Goal: Information Seeking & Learning: Learn about a topic

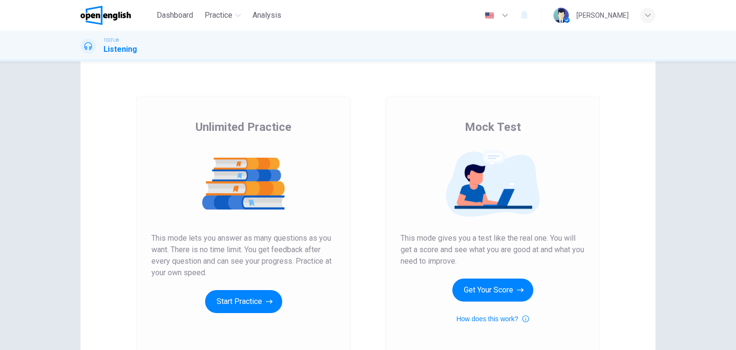
scroll to position [96, 0]
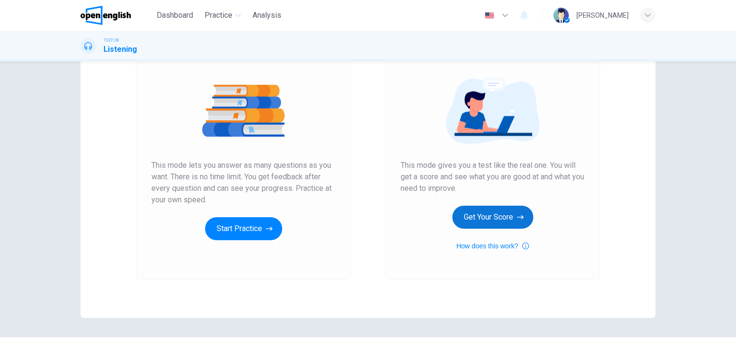
click at [513, 222] on button "Get Your Score" at bounding box center [492, 217] width 81 height 23
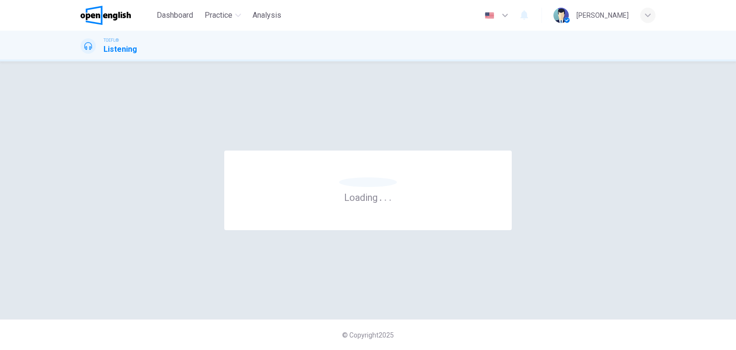
scroll to position [0, 0]
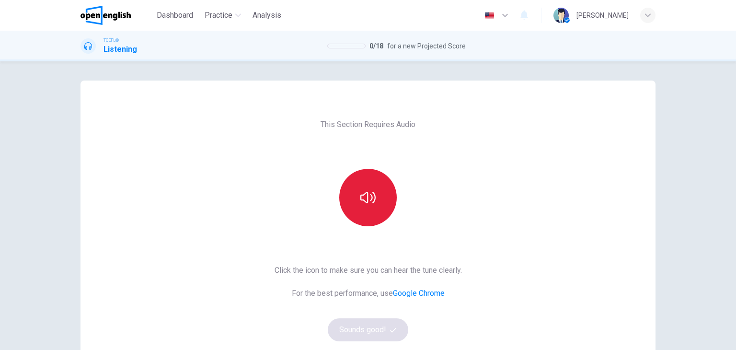
click at [378, 197] on button "button" at bounding box center [367, 197] width 57 height 57
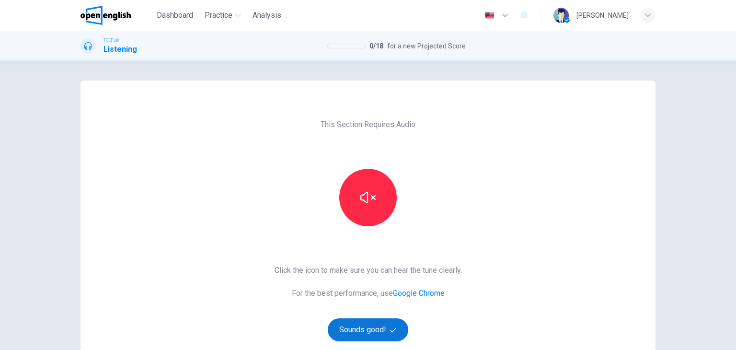
click at [379, 329] on button "Sounds good!" at bounding box center [368, 329] width 80 height 23
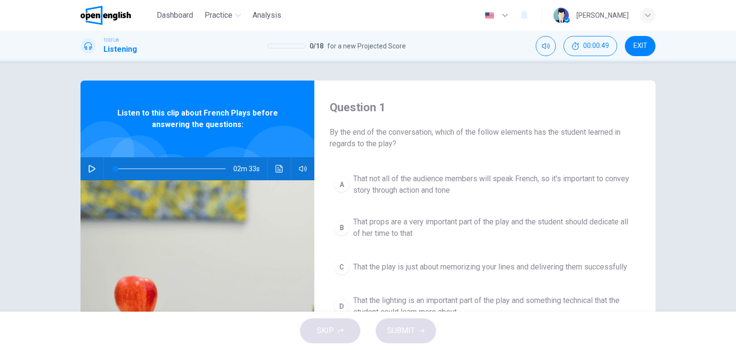
click at [84, 172] on button "button" at bounding box center [91, 168] width 15 height 23
drag, startPoint x: 322, startPoint y: 190, endPoint x: 341, endPoint y: 196, distance: 19.2
click at [339, 196] on body "This site uses cookies, as explained in our Privacy Policy . If you agree to th…" at bounding box center [368, 175] width 736 height 350
click at [275, 165] on icon "Click to see the audio transcription" at bounding box center [278, 169] width 7 height 8
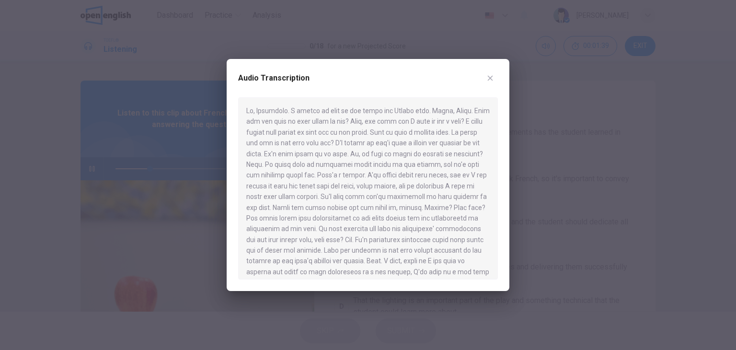
click at [51, 286] on div at bounding box center [368, 175] width 736 height 350
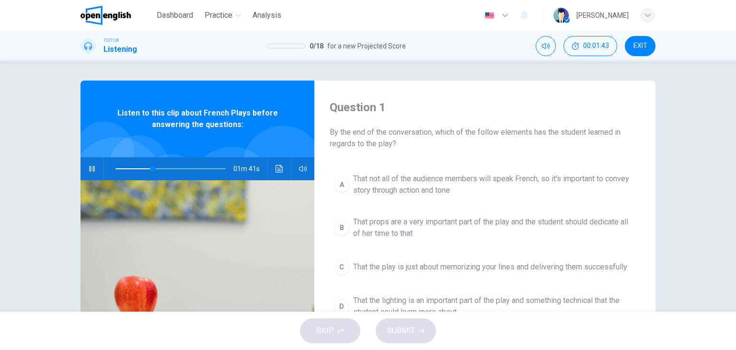
click at [115, 168] on span at bounding box center [170, 168] width 110 height 13
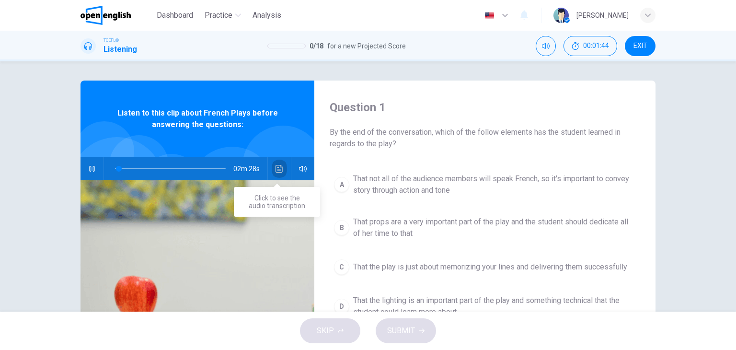
click at [277, 167] on icon "Click to see the audio transcription" at bounding box center [279, 169] width 8 height 8
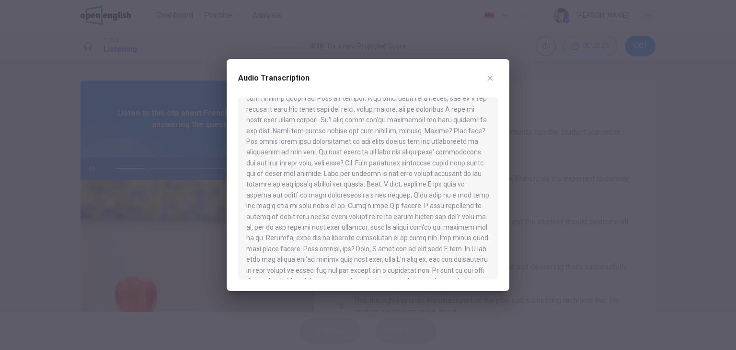
scroll to position [96, 0]
click at [155, 59] on div at bounding box center [368, 175] width 736 height 350
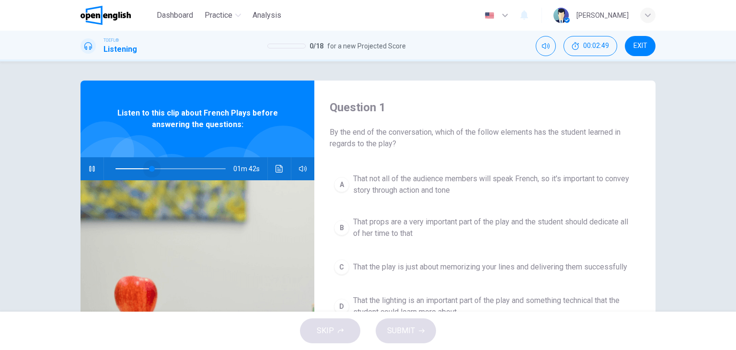
click at [149, 169] on span at bounding box center [170, 168] width 110 height 13
click at [89, 168] on icon "button" at bounding box center [91, 169] width 5 height 6
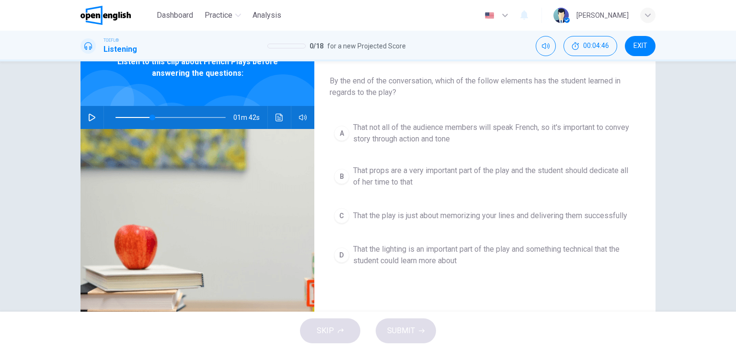
scroll to position [48, 0]
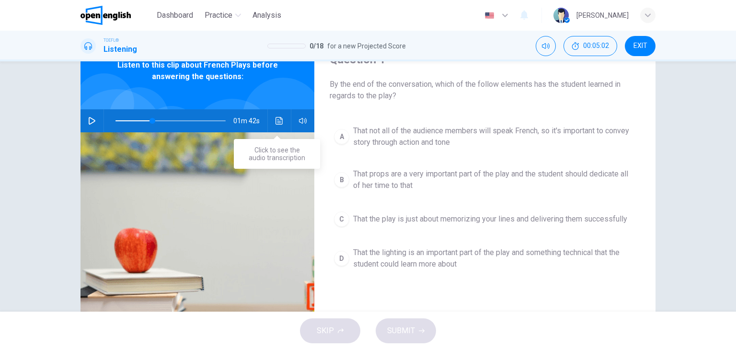
click at [275, 123] on icon "Click to see the audio transcription" at bounding box center [278, 121] width 7 height 8
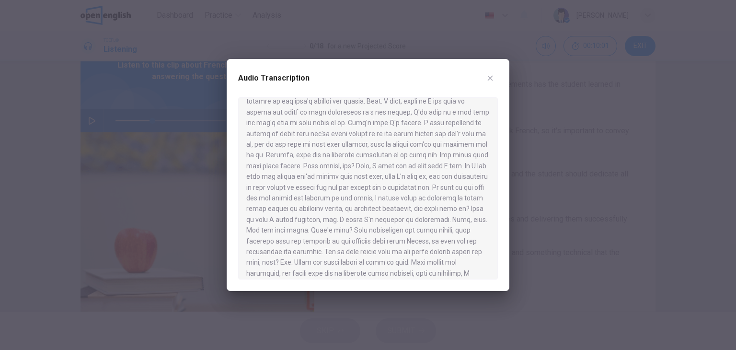
scroll to position [199, 0]
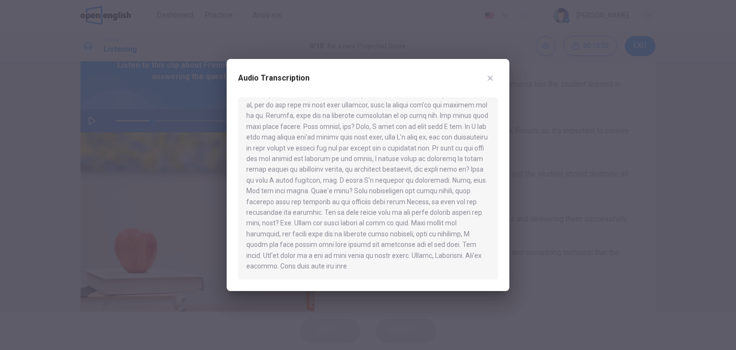
click at [23, 45] on div at bounding box center [368, 175] width 736 height 350
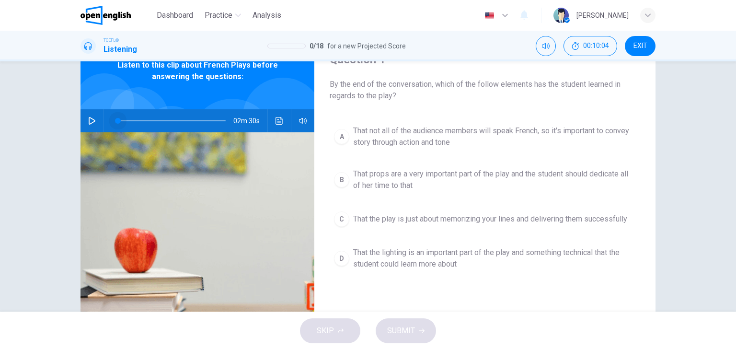
click at [115, 120] on span at bounding box center [170, 120] width 110 height 13
click at [93, 121] on icon "button" at bounding box center [92, 121] width 8 height 8
click at [276, 125] on button "Click to see the audio transcription" at bounding box center [279, 120] width 15 height 23
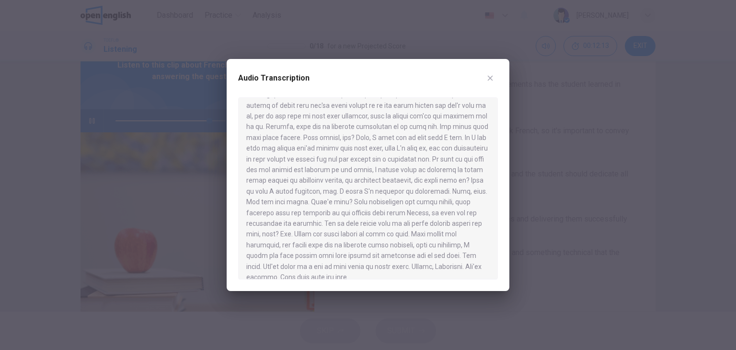
scroll to position [192, 0]
type input "*"
click at [25, 136] on div at bounding box center [368, 175] width 736 height 350
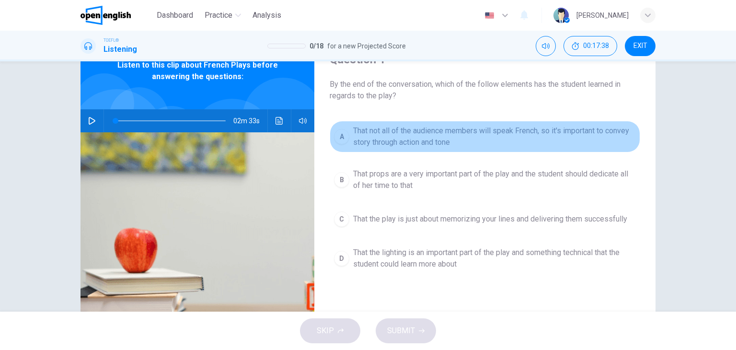
click at [408, 141] on span "That not all of the audience members will speak French, so it's important to co…" at bounding box center [494, 136] width 283 height 23
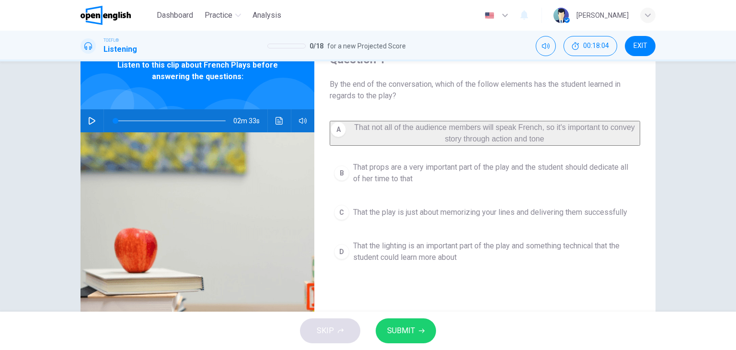
click at [415, 330] on button "SUBMIT" at bounding box center [406, 330] width 60 height 25
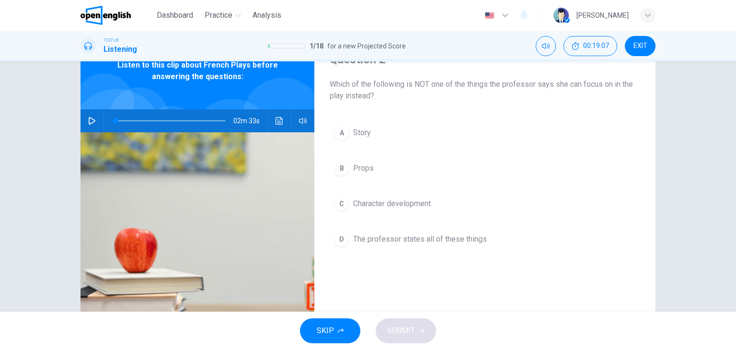
drag, startPoint x: 325, startPoint y: 84, endPoint x: 373, endPoint y: 99, distance: 50.6
click at [373, 99] on div "Question 2 Which of the following is NOT one of the things the professor says s…" at bounding box center [484, 199] width 341 height 333
drag, startPoint x: 374, startPoint y: 98, endPoint x: 345, endPoint y: 82, distance: 32.6
click at [345, 82] on span "Which of the following is NOT one of the things the professor says she can focu…" at bounding box center [485, 90] width 310 height 23
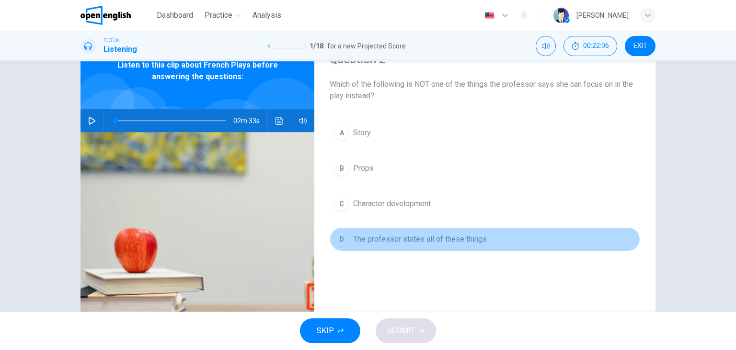
click at [412, 238] on span "The professor states all of these things" at bounding box center [420, 238] width 134 height 11
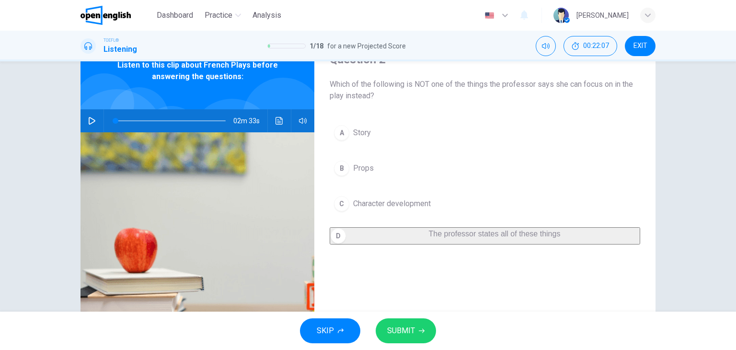
click at [415, 335] on button "SUBMIT" at bounding box center [406, 330] width 60 height 25
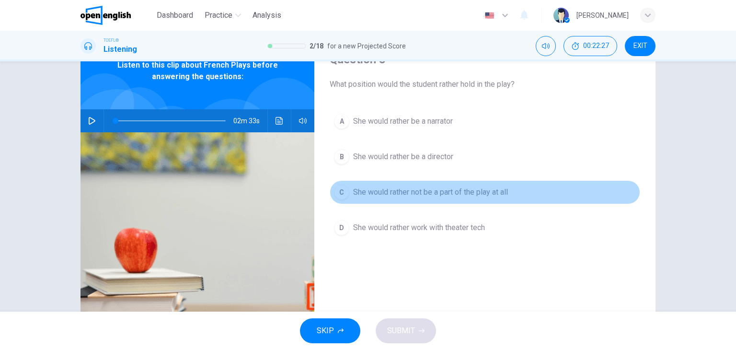
click at [451, 200] on button "C She would rather not be a part of the play at all" at bounding box center [485, 192] width 310 height 24
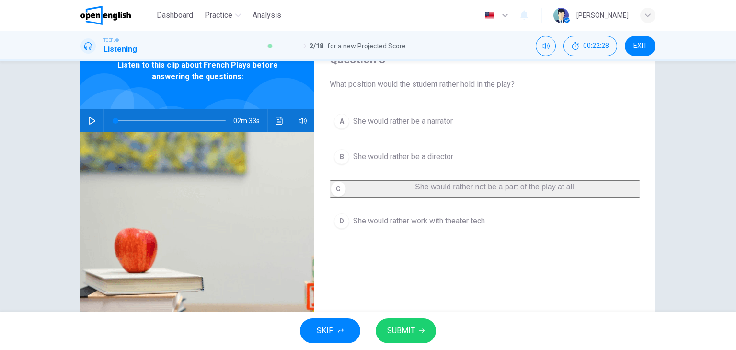
click at [419, 324] on button "SUBMIT" at bounding box center [406, 330] width 60 height 25
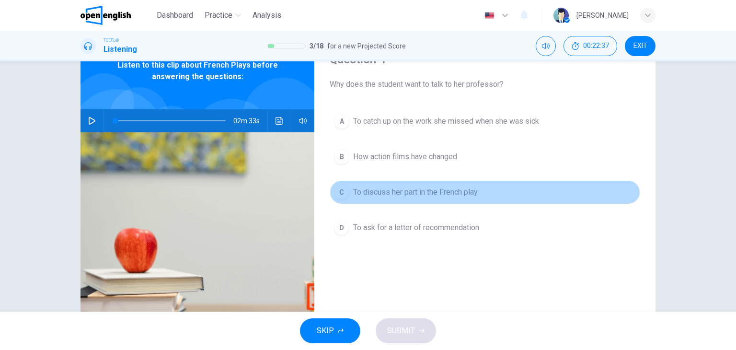
click at [425, 195] on span "To discuss her part in the French play" at bounding box center [415, 191] width 125 height 11
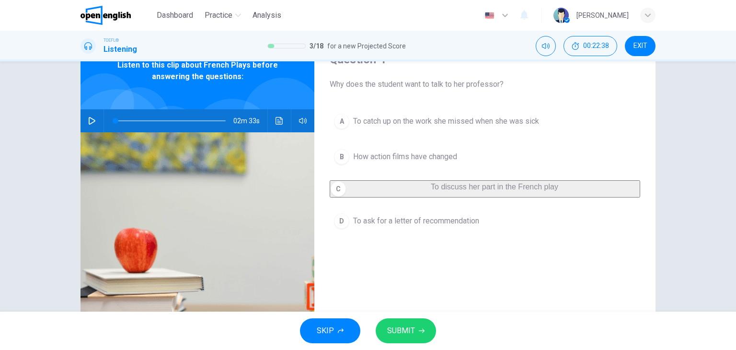
click at [420, 332] on icon "button" at bounding box center [422, 331] width 6 height 6
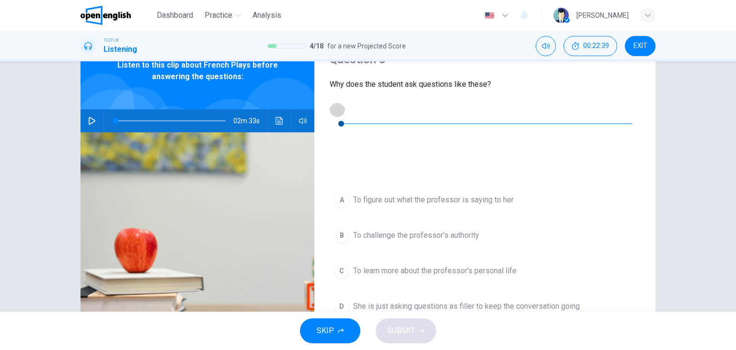
click at [335, 106] on button "button" at bounding box center [337, 109] width 15 height 15
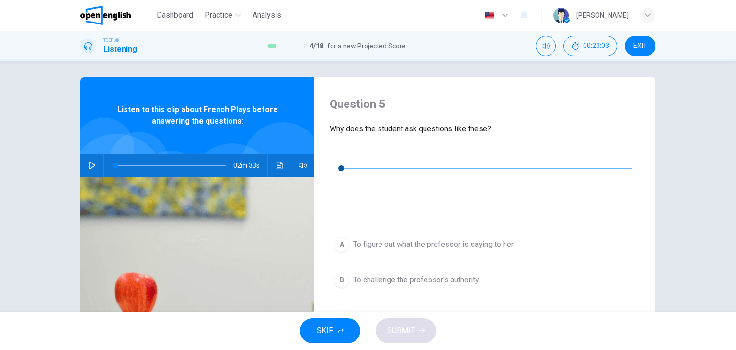
scroll to position [0, 0]
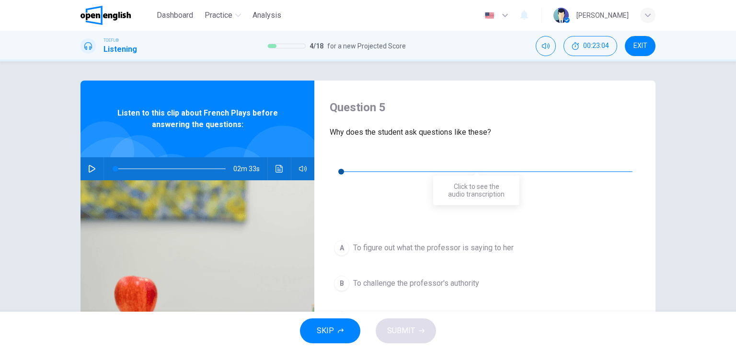
click at [341, 190] on icon "Click to see the audio transcription" at bounding box center [336, 194] width 7 height 8
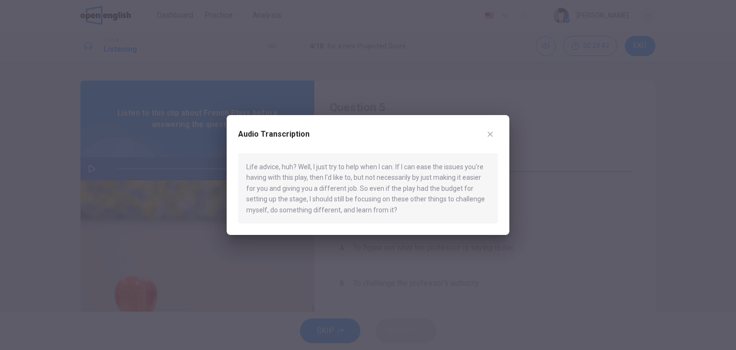
click at [492, 134] on icon "button" at bounding box center [490, 134] width 8 height 8
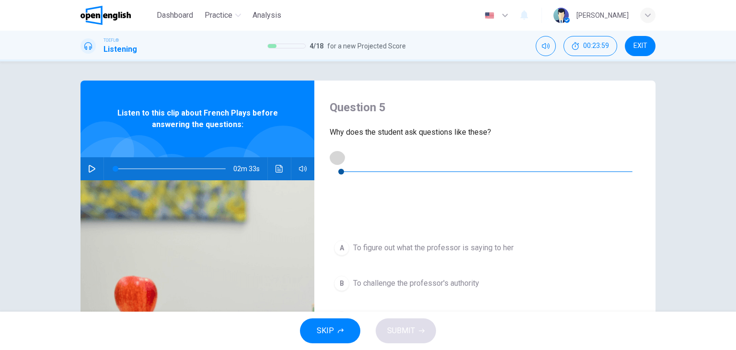
click at [334, 160] on icon "button" at bounding box center [337, 157] width 8 height 8
click at [407, 242] on span "To figure out what the professor is saying to her" at bounding box center [433, 247] width 160 height 11
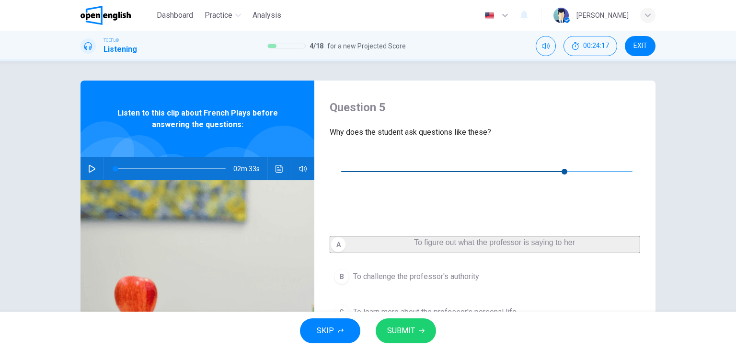
click at [420, 330] on icon "button" at bounding box center [422, 331] width 6 height 6
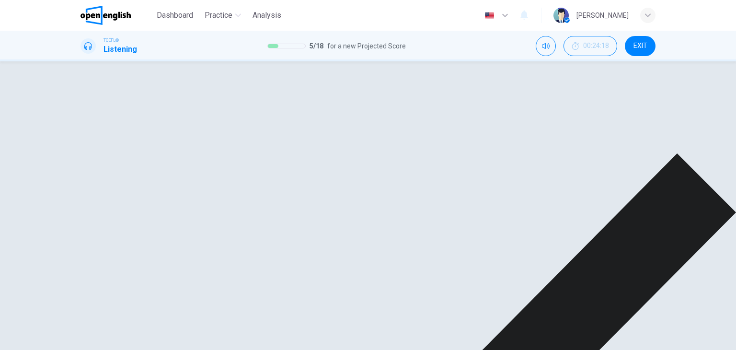
type input "**"
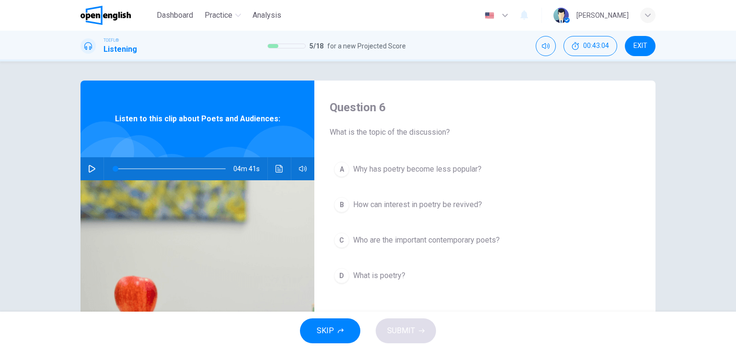
click at [89, 169] on icon "button" at bounding box center [92, 169] width 7 height 8
click at [280, 172] on button "Click to see the audio transcription" at bounding box center [279, 168] width 15 height 23
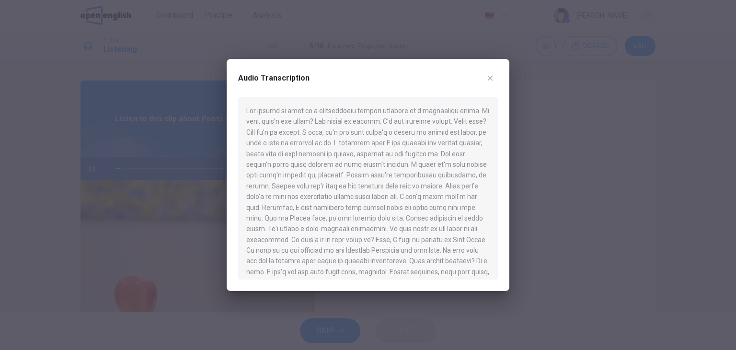
click at [135, 56] on div at bounding box center [368, 175] width 736 height 350
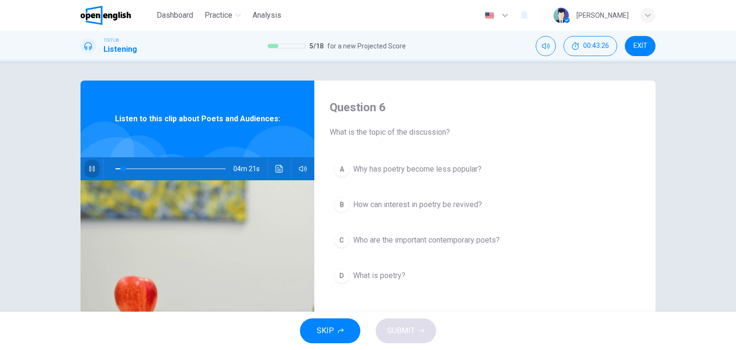
click at [89, 171] on icon "button" at bounding box center [92, 169] width 8 height 8
drag, startPoint x: 120, startPoint y: 168, endPoint x: 95, endPoint y: 164, distance: 25.6
click at [95, 164] on div "04m 26s" at bounding box center [197, 168] width 234 height 23
click at [91, 170] on icon "button" at bounding box center [92, 169] width 7 height 8
type input "*"
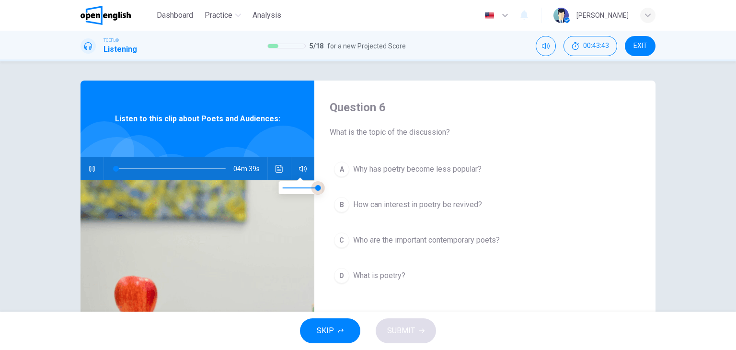
type input "***"
type input "*"
type input "***"
type input "*"
type input "***"
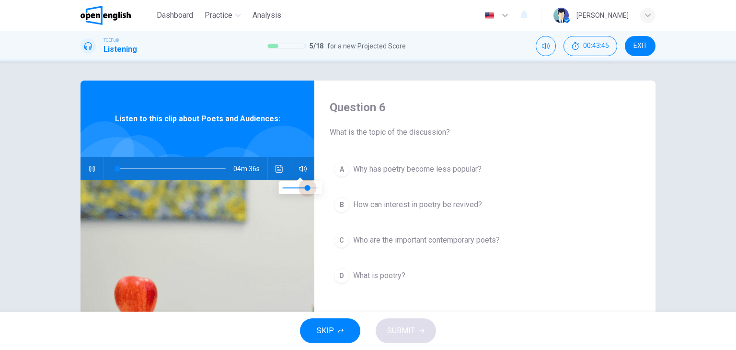
type input "*"
type input "***"
drag, startPoint x: 314, startPoint y: 188, endPoint x: 305, endPoint y: 188, distance: 9.6
click at [305, 188] on span at bounding box center [304, 188] width 6 height 6
click at [278, 171] on icon "Click to see the audio transcription" at bounding box center [279, 169] width 8 height 8
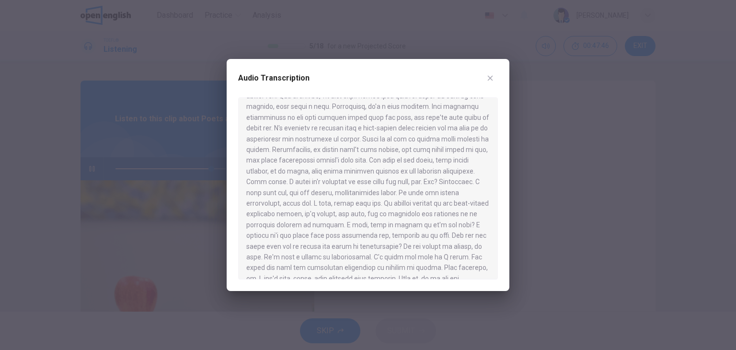
scroll to position [446, 0]
click at [494, 80] on button "button" at bounding box center [489, 77] width 15 height 15
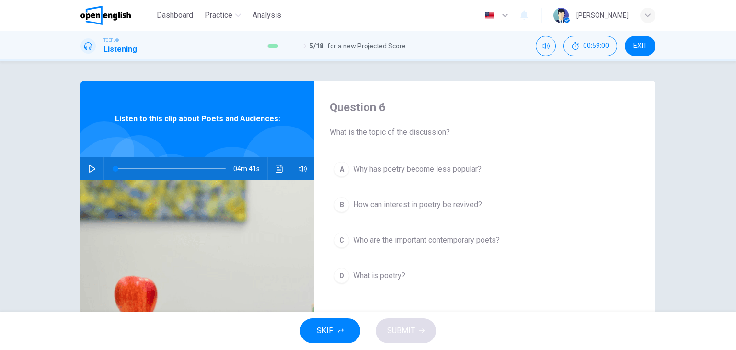
click at [89, 165] on icon "button" at bounding box center [92, 169] width 7 height 8
click at [88, 170] on icon "button" at bounding box center [92, 169] width 8 height 8
click at [88, 171] on icon "button" at bounding box center [92, 169] width 8 height 8
click at [277, 170] on icon "Click to see the audio transcription" at bounding box center [279, 169] width 8 height 8
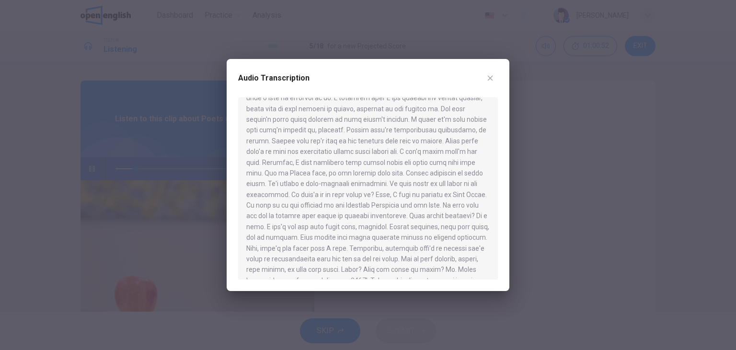
scroll to position [48, 0]
click at [12, 188] on div at bounding box center [368, 175] width 736 height 350
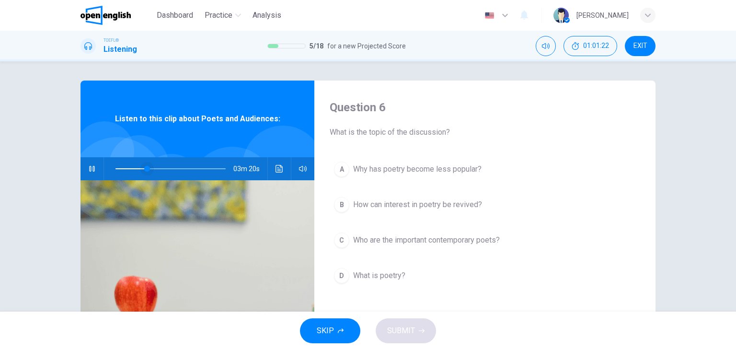
click at [144, 169] on span at bounding box center [147, 169] width 6 height 6
click at [276, 167] on icon "Click to see the audio transcription" at bounding box center [278, 169] width 7 height 8
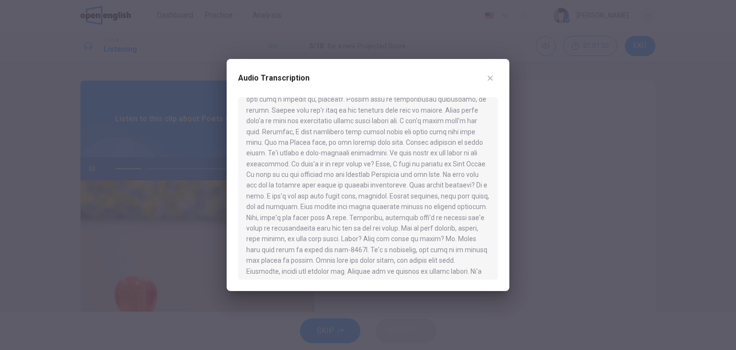
scroll to position [96, 0]
click at [28, 169] on div at bounding box center [368, 175] width 736 height 350
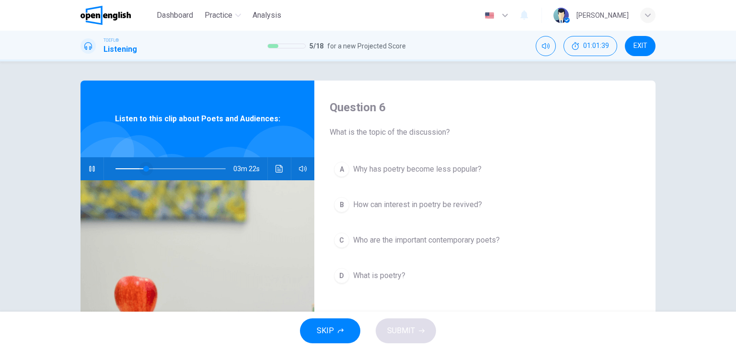
click at [143, 167] on span at bounding box center [146, 169] width 6 height 6
click at [279, 169] on icon "Click to see the audio transcription" at bounding box center [279, 169] width 8 height 8
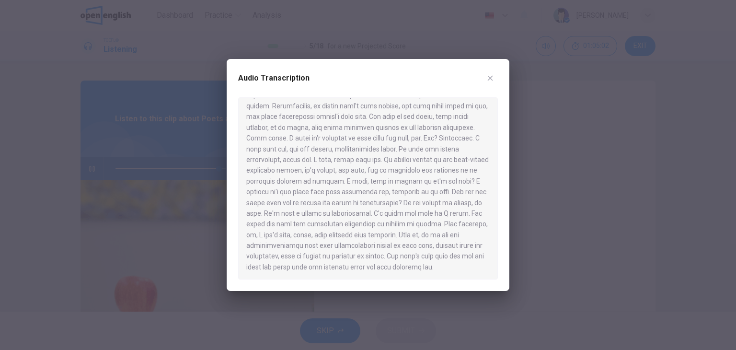
scroll to position [446, 0]
type input "*"
click at [492, 75] on icon "button" at bounding box center [490, 78] width 8 height 8
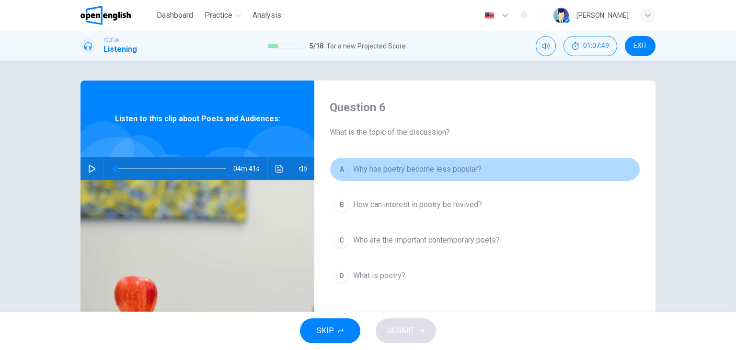
click at [413, 157] on button "A Why has poetry become less popular?" at bounding box center [485, 169] width 310 height 24
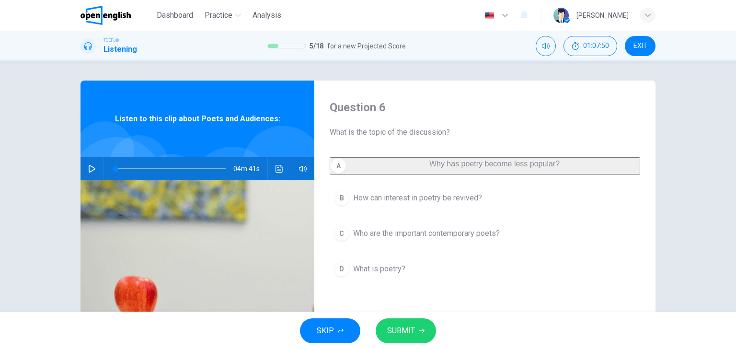
click at [409, 327] on span "SUBMIT" at bounding box center [401, 330] width 28 height 13
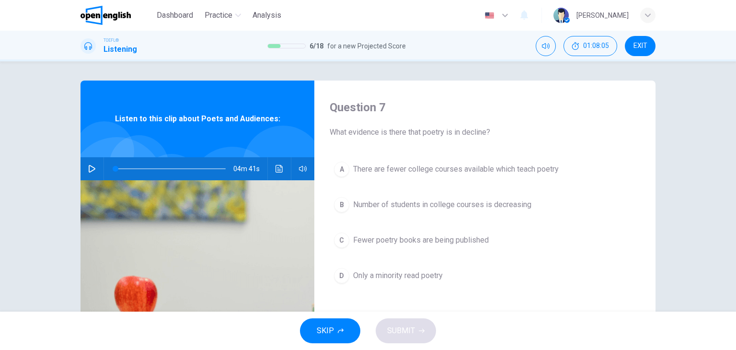
click at [457, 167] on span "There are fewer college courses available which teach poetry" at bounding box center [456, 168] width 206 height 11
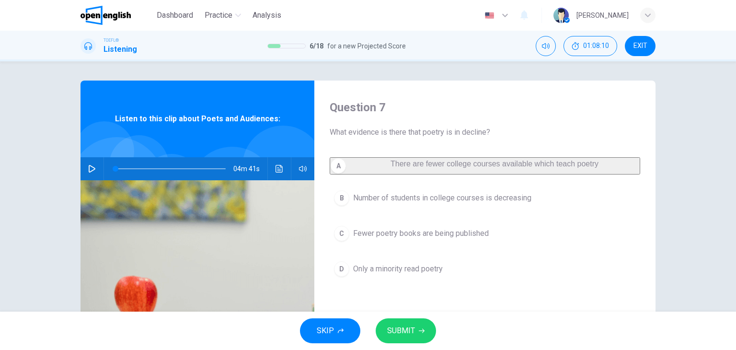
click at [397, 328] on span "SUBMIT" at bounding box center [401, 330] width 28 height 13
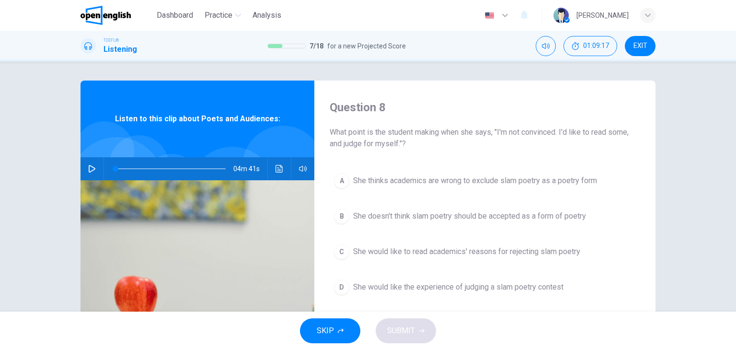
click at [368, 183] on span "She thinks academics are wrong to exclude slam poetry as a poetry form" at bounding box center [475, 180] width 244 height 11
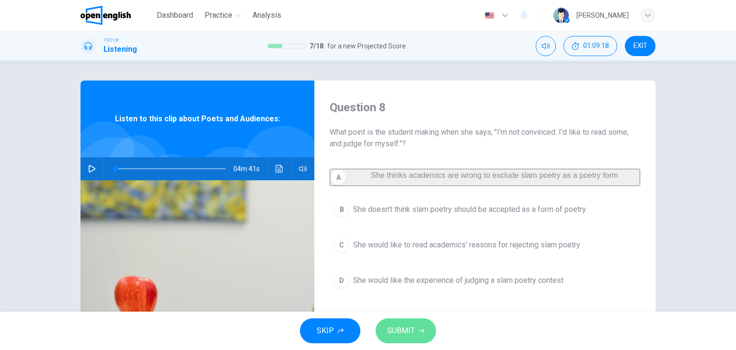
click at [420, 335] on button "SUBMIT" at bounding box center [406, 330] width 60 height 25
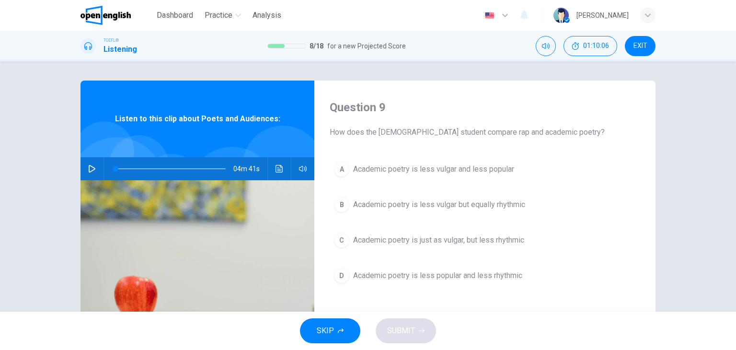
click at [491, 274] on span "Academic poetry is less popular and less rhythmic" at bounding box center [437, 275] width 169 height 11
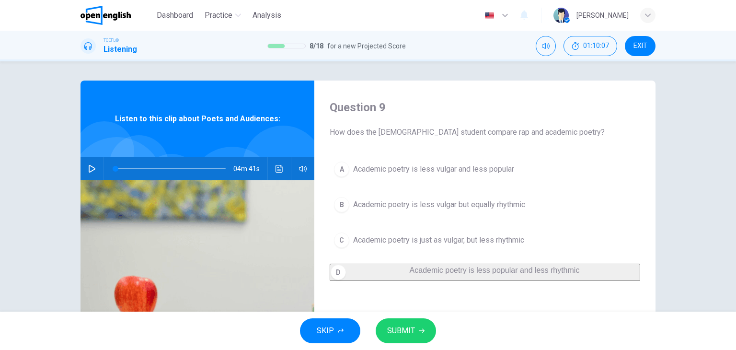
click at [408, 334] on span "SUBMIT" at bounding box center [401, 330] width 28 height 13
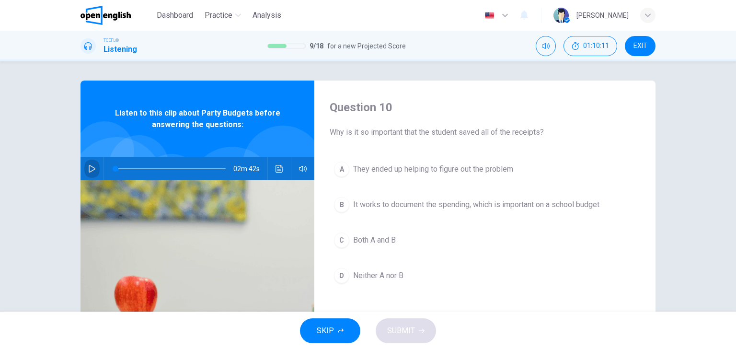
click at [89, 167] on icon "button" at bounding box center [92, 169] width 7 height 8
click at [275, 172] on icon "Click to see the audio transcription" at bounding box center [278, 169] width 7 height 8
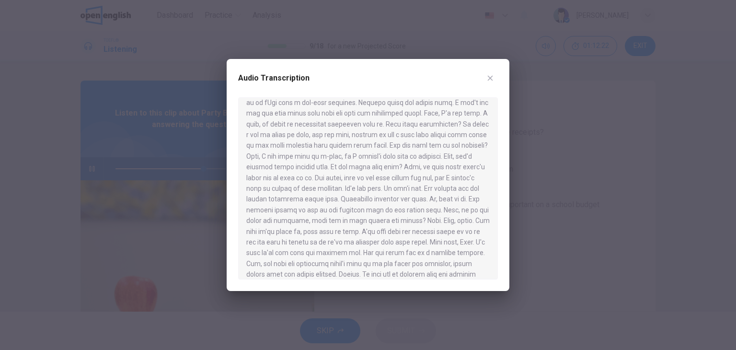
scroll to position [188, 0]
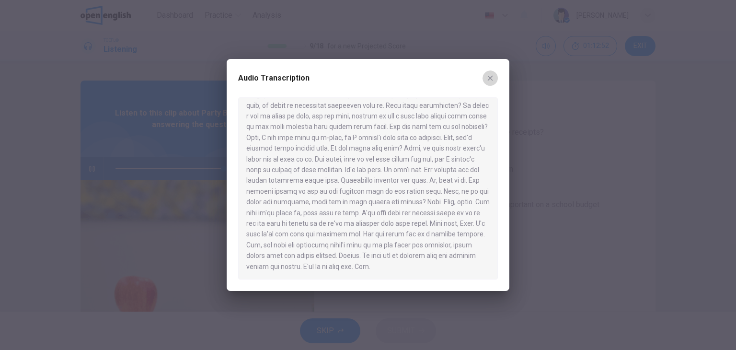
click at [490, 83] on button "button" at bounding box center [489, 77] width 15 height 15
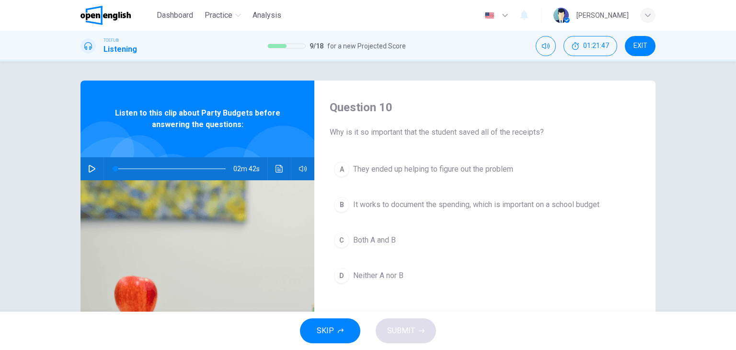
click at [89, 167] on icon "button" at bounding box center [92, 169] width 8 height 8
click at [276, 168] on icon "Click to see the audio transcription" at bounding box center [279, 169] width 8 height 8
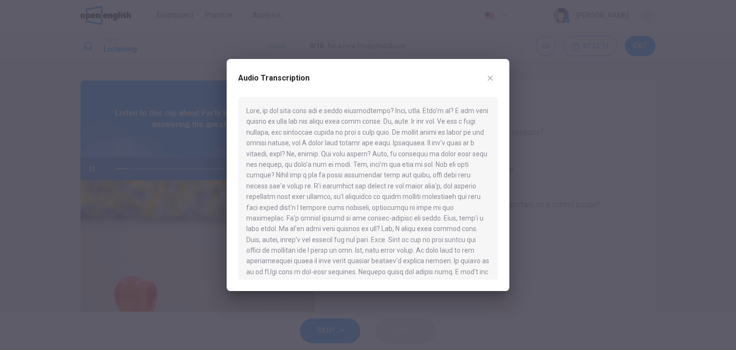
click at [110, 72] on div at bounding box center [368, 175] width 736 height 350
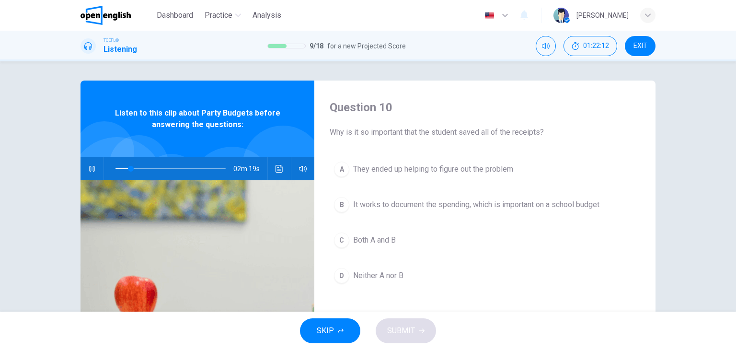
click at [89, 171] on icon "button" at bounding box center [91, 169] width 5 height 6
click at [115, 171] on span at bounding box center [170, 168] width 110 height 13
click at [275, 173] on button "Click to see the audio transcription" at bounding box center [279, 168] width 15 height 23
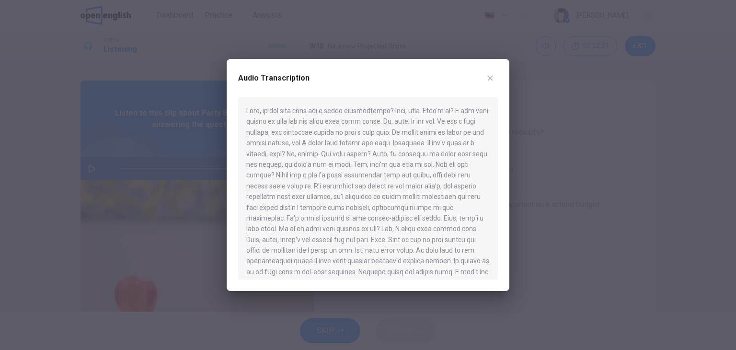
click at [144, 237] on div at bounding box center [368, 175] width 736 height 350
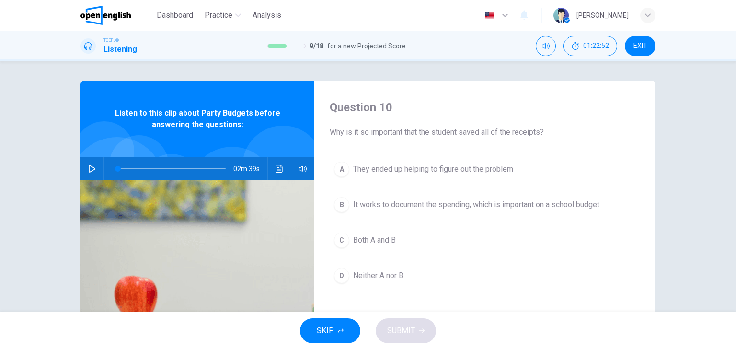
click at [94, 166] on button "button" at bounding box center [91, 168] width 15 height 23
click at [280, 172] on button "Click to see the audio transcription" at bounding box center [279, 168] width 15 height 23
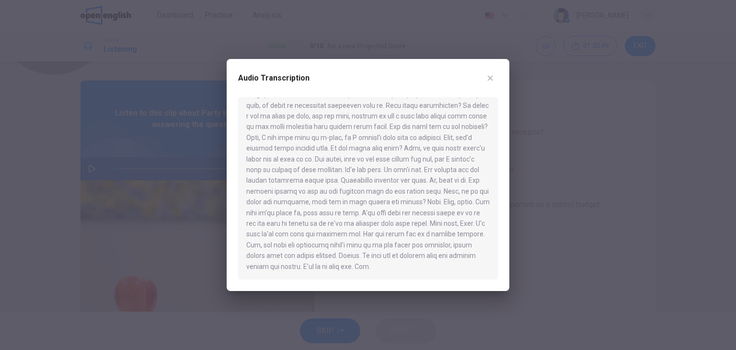
click at [490, 74] on icon "button" at bounding box center [490, 78] width 8 height 8
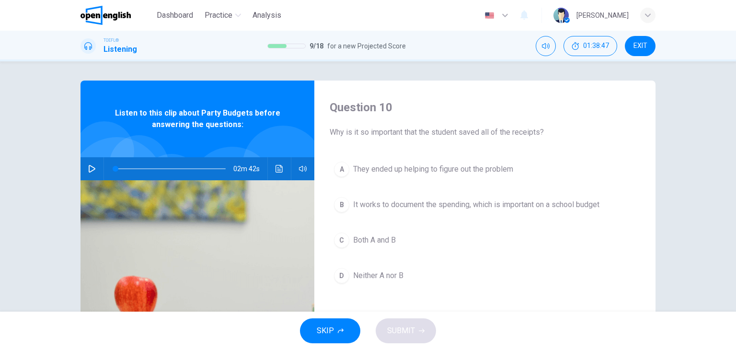
click at [88, 167] on icon "button" at bounding box center [92, 169] width 8 height 8
click at [275, 171] on icon "Click to see the audio transcription" at bounding box center [278, 169] width 7 height 8
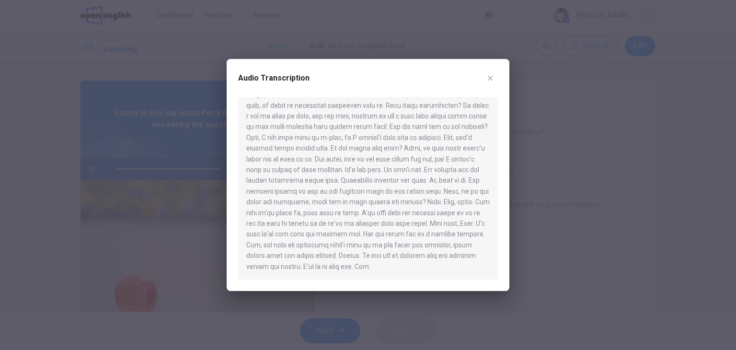
click at [691, 213] on div at bounding box center [368, 175] width 736 height 350
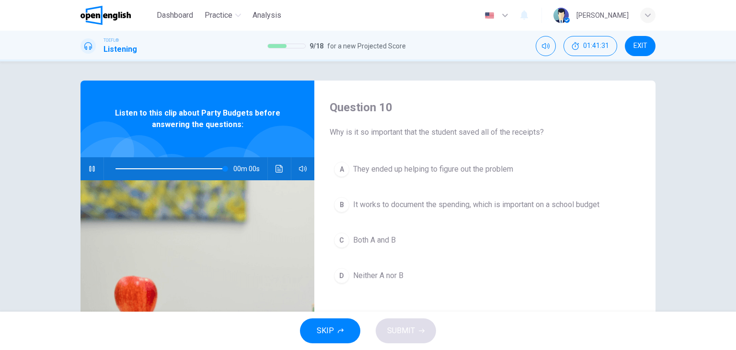
type input "*"
click at [391, 172] on span "They ended up helping to figure out the problem" at bounding box center [433, 168] width 160 height 11
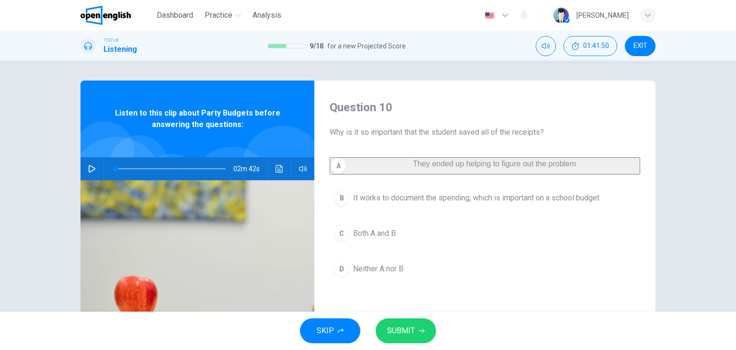
click at [408, 319] on button "SUBMIT" at bounding box center [406, 330] width 60 height 25
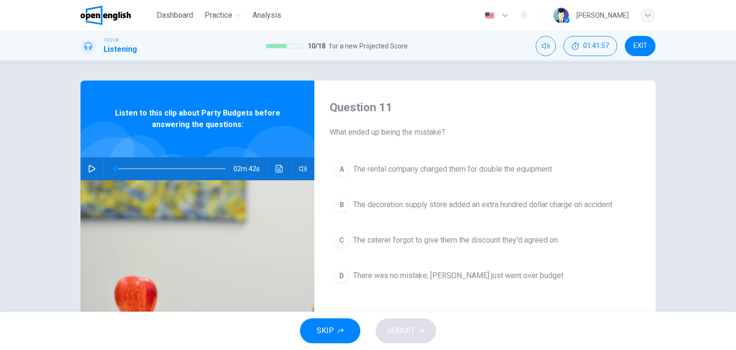
click at [556, 244] on span "The caterer forgot to give them the discount they'd agreed on" at bounding box center [455, 239] width 205 height 11
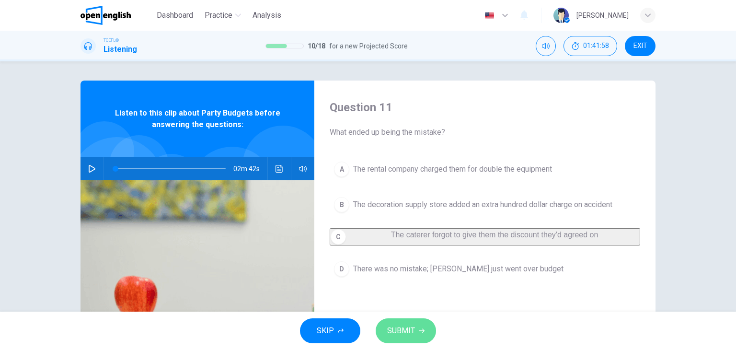
click at [419, 328] on icon "button" at bounding box center [422, 331] width 6 height 6
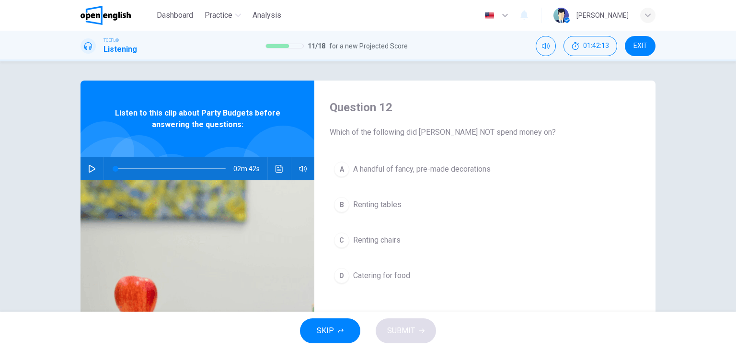
click at [432, 171] on span "A handful of fancy, pre-made decorations" at bounding box center [421, 168] width 137 height 11
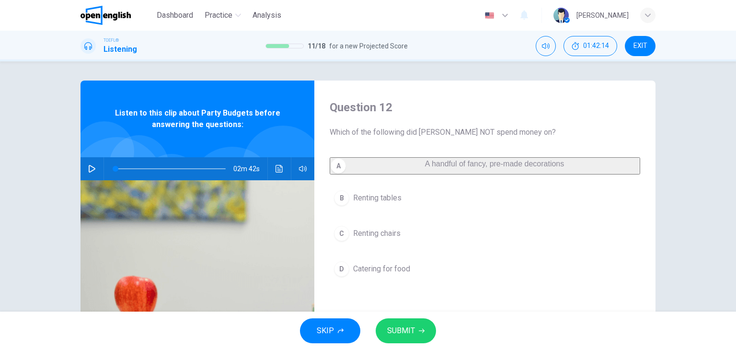
drag, startPoint x: 425, startPoint y: 328, endPoint x: 515, endPoint y: 315, distance: 91.0
click at [425, 328] on button "SUBMIT" at bounding box center [406, 330] width 60 height 25
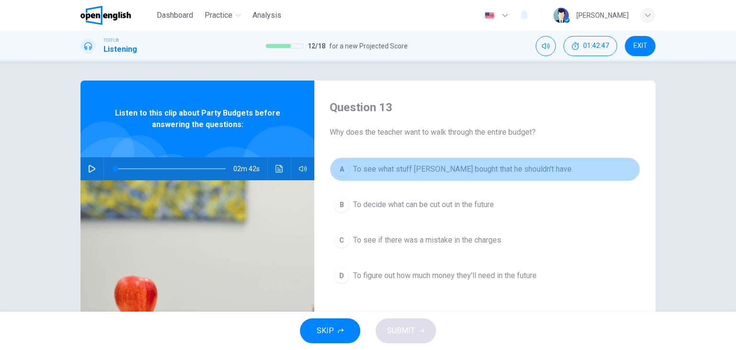
click at [462, 169] on span "To see what stuff Luke bought that he shouldn't have" at bounding box center [462, 168] width 218 height 11
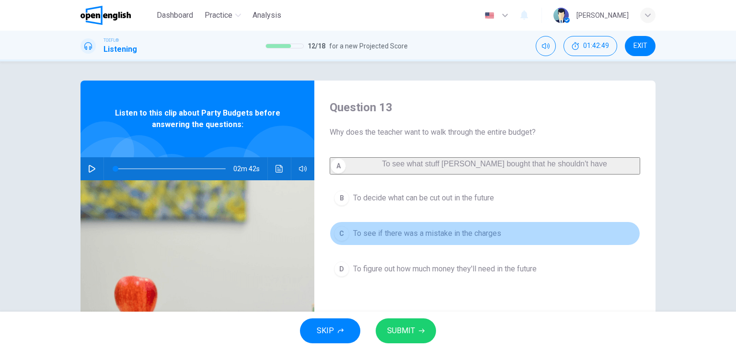
click at [455, 239] on span "To see if there was a mistake in the charges" at bounding box center [427, 233] width 148 height 11
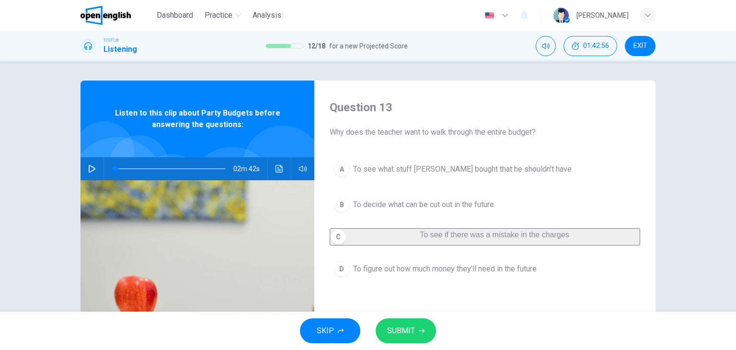
click at [500, 170] on span "To see what stuff Luke bought that he shouldn't have" at bounding box center [462, 168] width 218 height 11
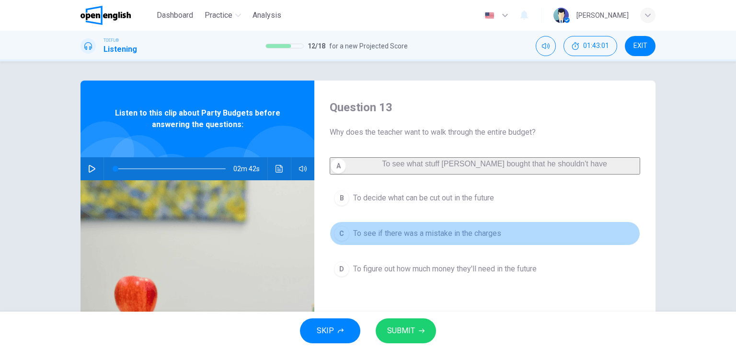
click at [504, 238] on button "C To see if there was a mistake in the charges" at bounding box center [485, 233] width 310 height 24
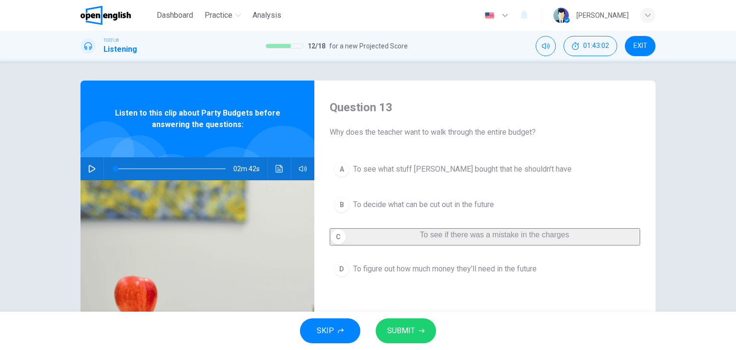
click at [417, 320] on button "SUBMIT" at bounding box center [406, 330] width 60 height 25
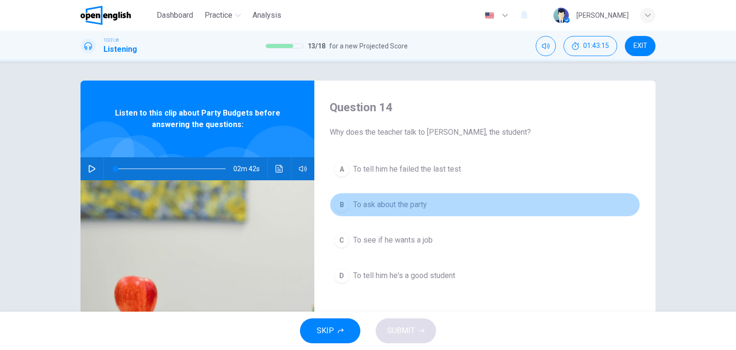
click at [411, 204] on span "To ask about the party" at bounding box center [390, 204] width 74 height 11
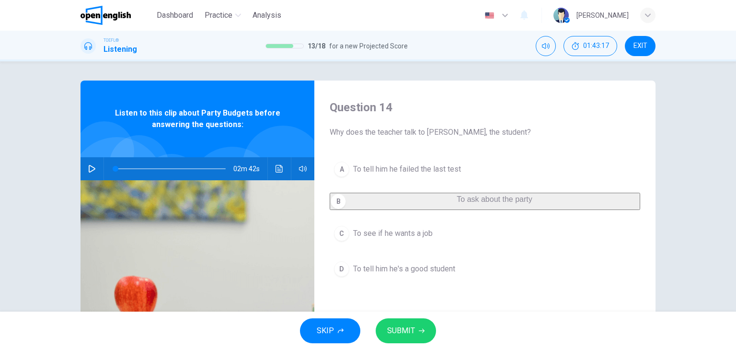
click at [420, 332] on icon "button" at bounding box center [422, 331] width 6 height 6
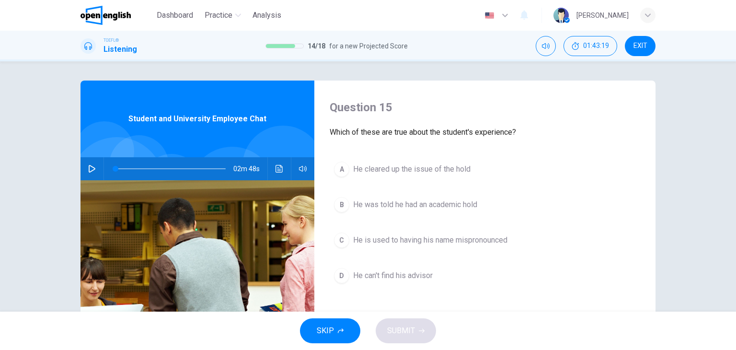
click at [90, 169] on icon "button" at bounding box center [92, 169] width 8 height 8
click at [92, 171] on icon "button" at bounding box center [91, 169] width 5 height 6
click at [85, 172] on button "button" at bounding box center [91, 168] width 15 height 23
click at [276, 168] on icon "Click to see the audio transcription" at bounding box center [279, 169] width 8 height 8
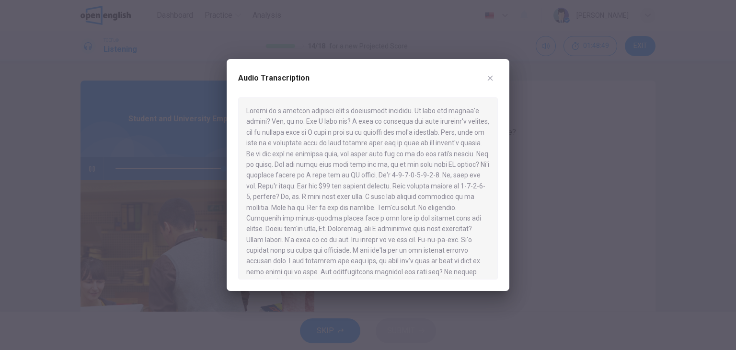
scroll to position [0, 0]
type input "*"
click at [489, 78] on icon "button" at bounding box center [490, 78] width 8 height 8
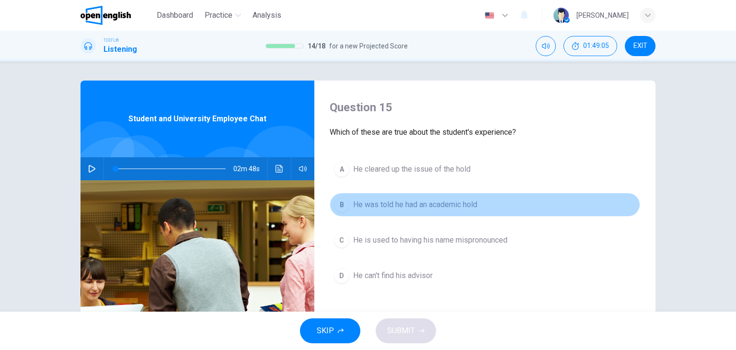
click at [428, 206] on span "He was told he had an academic hold" at bounding box center [415, 204] width 124 height 11
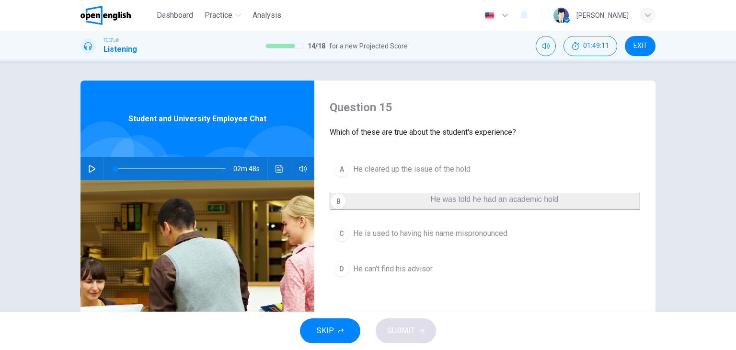
click at [431, 203] on span "He was told he had an academic hold" at bounding box center [495, 199] width 128 height 8
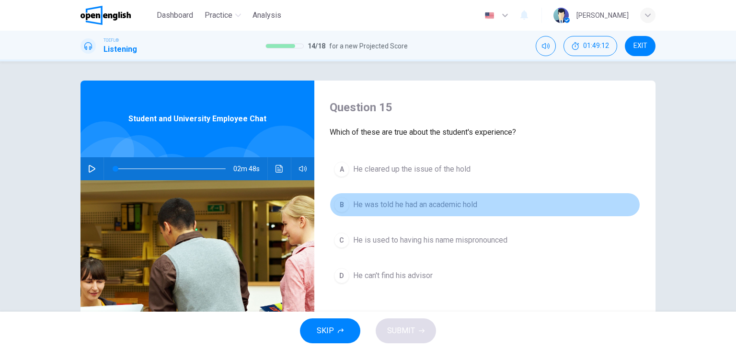
click at [394, 206] on span "He was told he had an academic hold" at bounding box center [415, 204] width 124 height 11
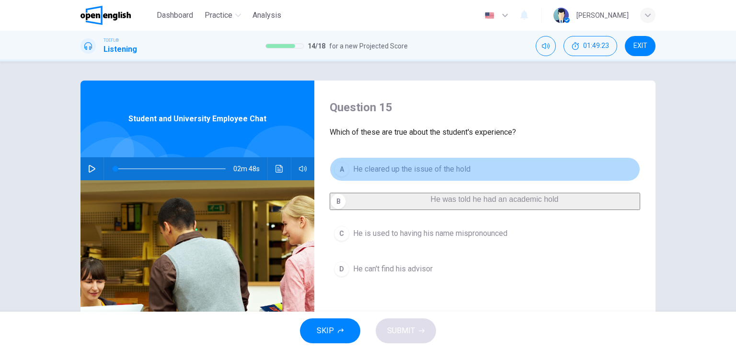
click at [389, 171] on span "He cleared up the issue of the hold" at bounding box center [411, 168] width 117 height 11
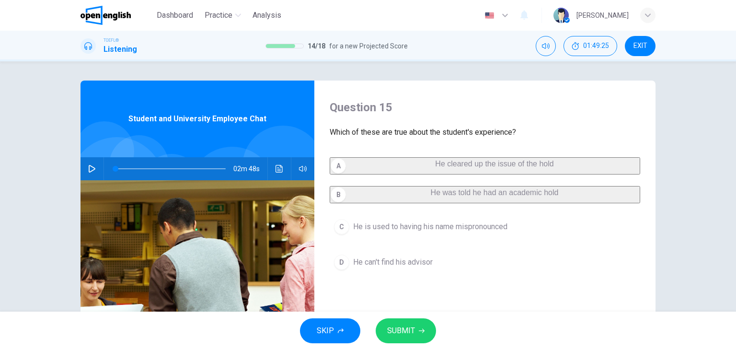
click at [399, 333] on span "SUBMIT" at bounding box center [401, 330] width 28 height 13
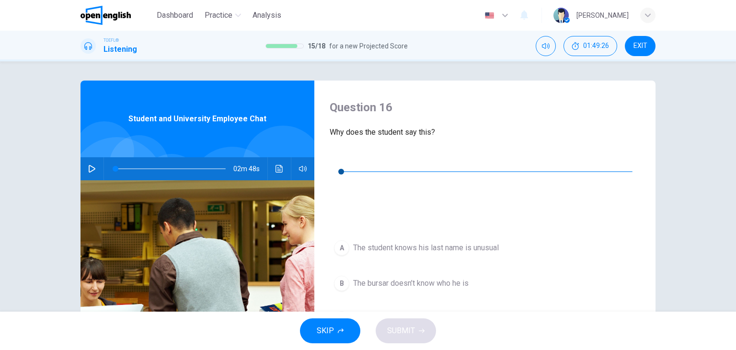
click at [337, 157] on icon "button" at bounding box center [337, 157] width 8 height 8
type input "*"
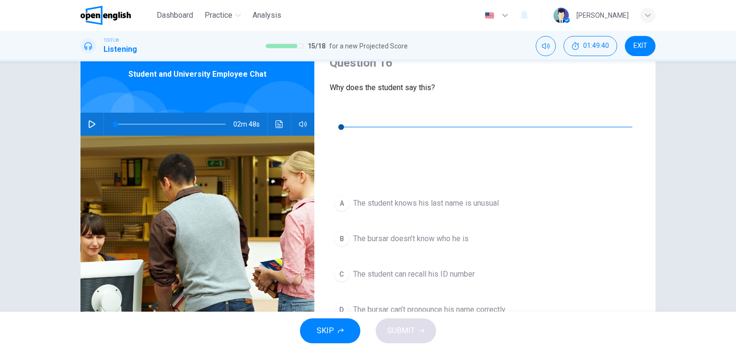
scroll to position [48, 0]
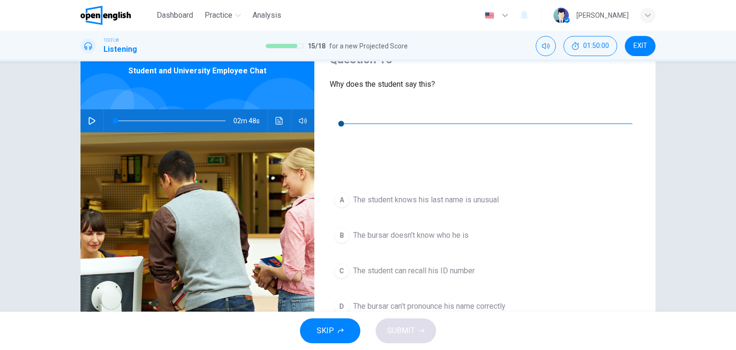
click at [466, 194] on span "The student knows his last name is unusual" at bounding box center [426, 199] width 146 height 11
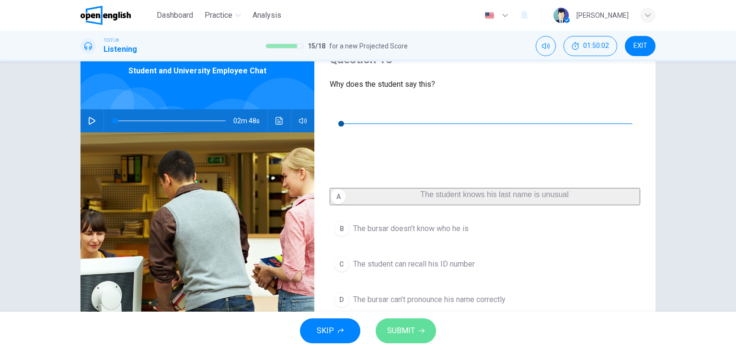
click at [402, 340] on button "SUBMIT" at bounding box center [406, 330] width 60 height 25
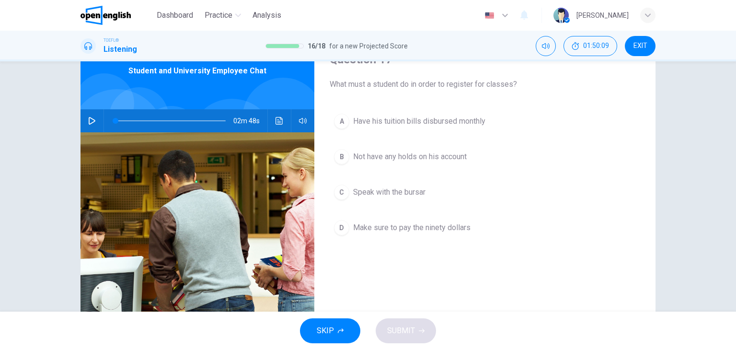
click at [425, 155] on span "Not have any holds on his account" at bounding box center [410, 156] width 114 height 11
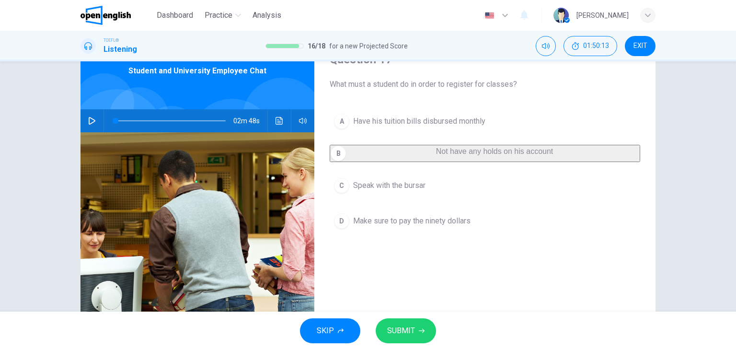
click at [397, 329] on span "SUBMIT" at bounding box center [401, 330] width 28 height 13
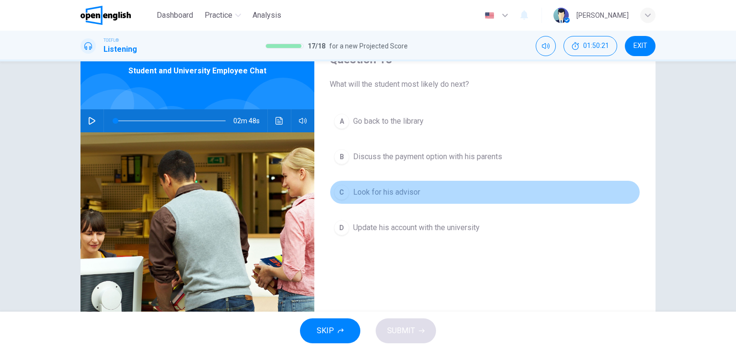
click at [398, 192] on span "Look for his advisor" at bounding box center [386, 191] width 67 height 11
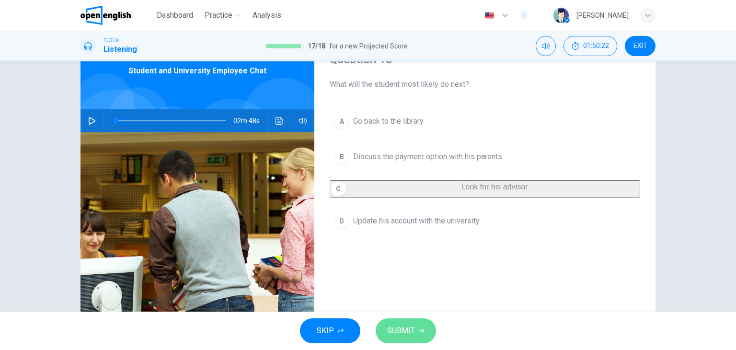
click at [418, 325] on button "SUBMIT" at bounding box center [406, 330] width 60 height 25
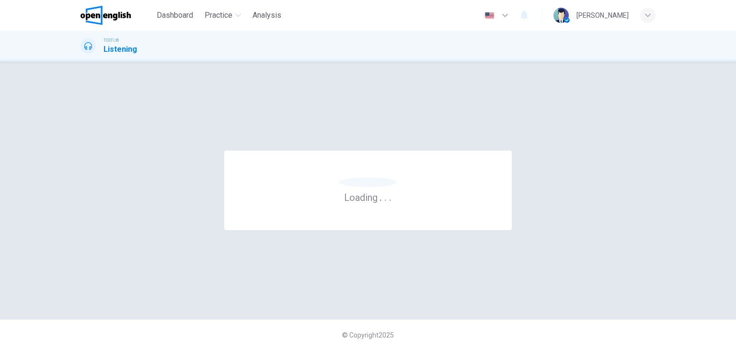
scroll to position [0, 0]
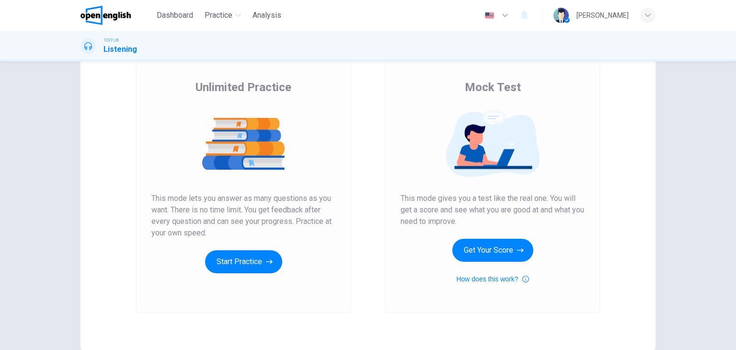
scroll to position [114, 0]
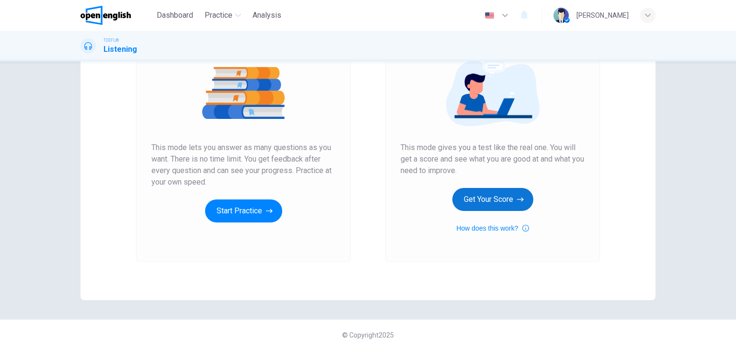
click at [488, 195] on button "Get Your Score" at bounding box center [492, 199] width 81 height 23
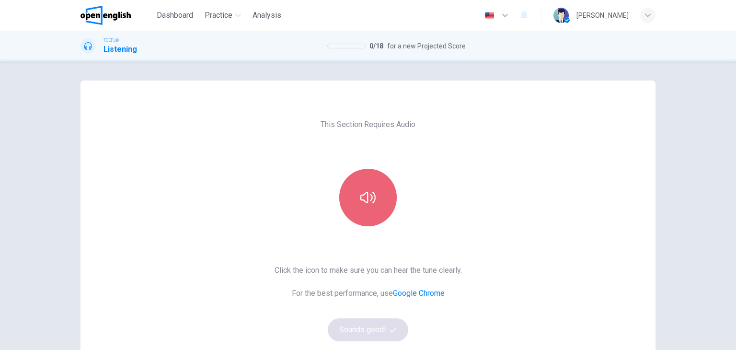
click at [371, 199] on icon "button" at bounding box center [367, 197] width 15 height 15
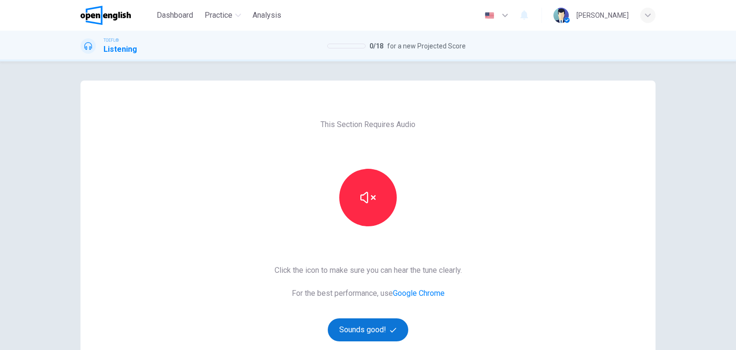
click at [379, 329] on button "Sounds good!" at bounding box center [368, 329] width 80 height 23
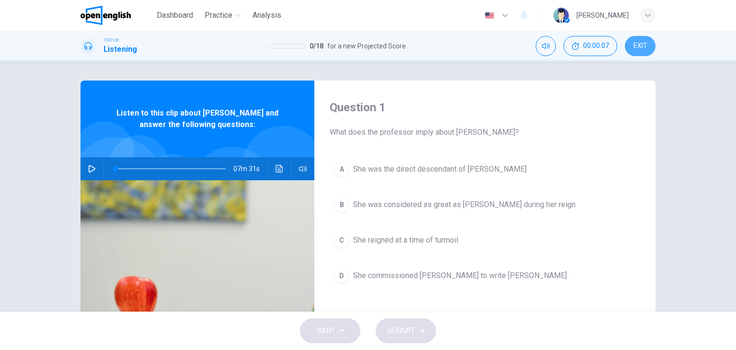
click at [635, 45] on span "EXIT" at bounding box center [640, 46] width 14 height 8
